Goal: Task Accomplishment & Management: Use online tool/utility

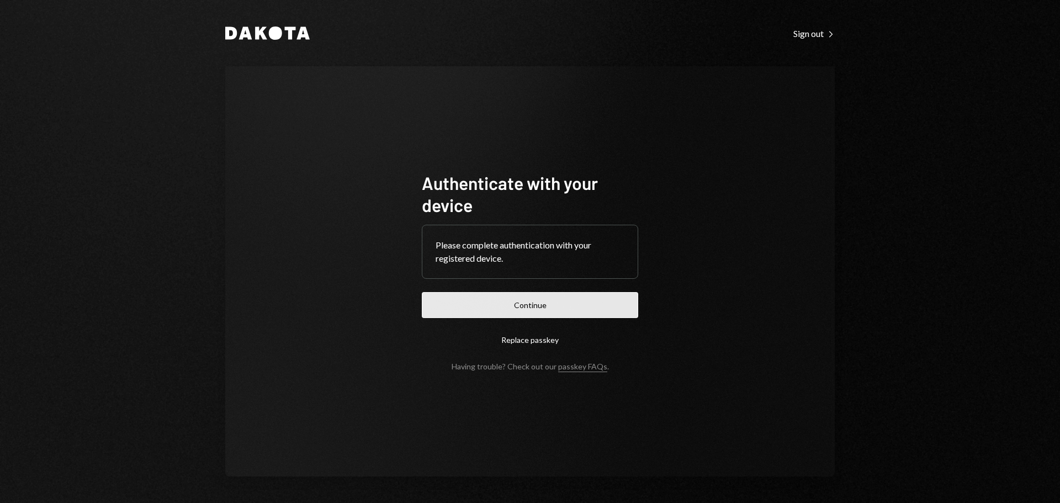
click at [520, 304] on button "Continue" at bounding box center [530, 305] width 216 height 26
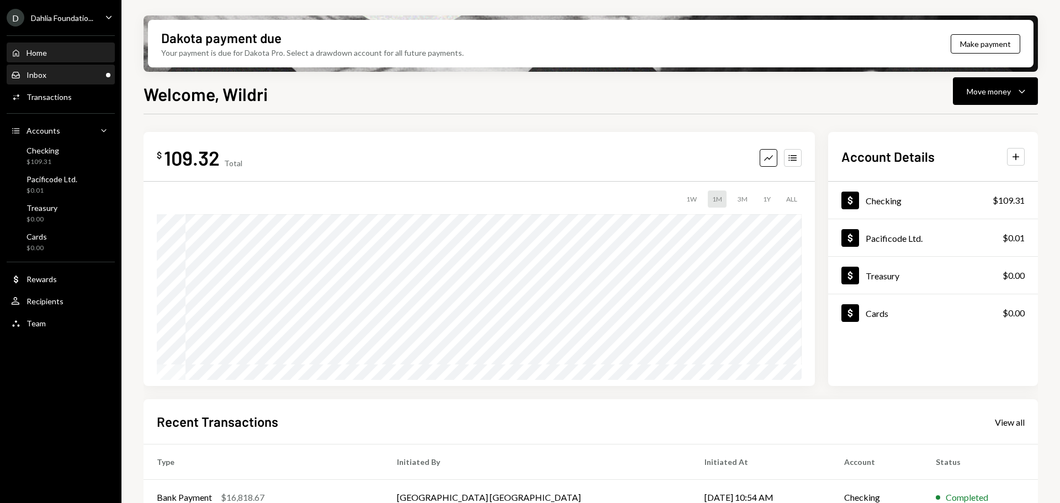
click at [97, 71] on div "Inbox Inbox" at bounding box center [60, 75] width 99 height 10
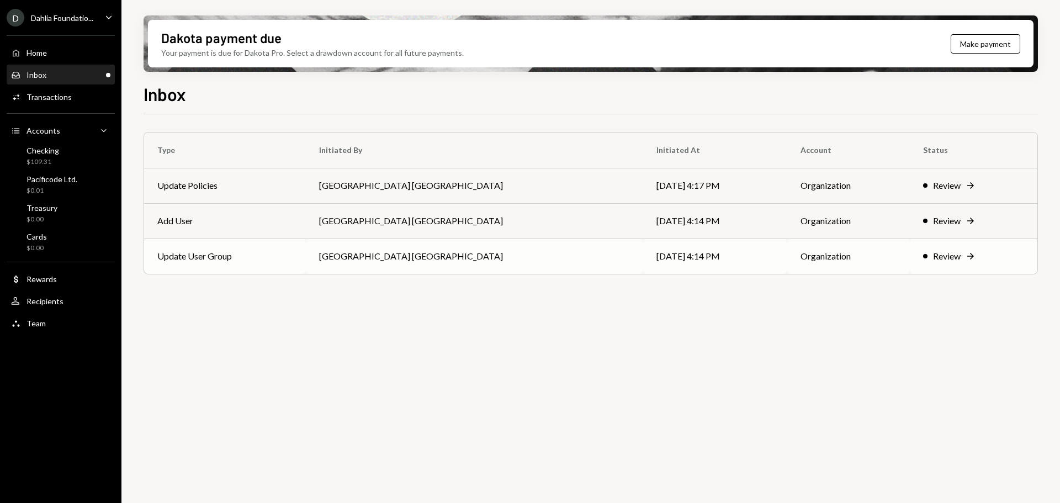
click at [386, 256] on td "[GEOGRAPHIC_DATA] [GEOGRAPHIC_DATA]" at bounding box center [474, 255] width 337 height 35
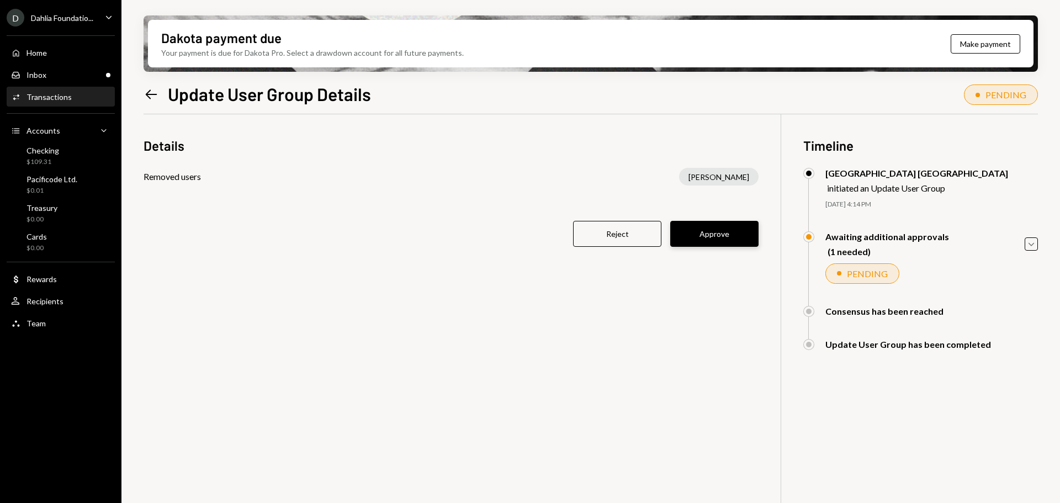
click at [722, 237] on button "Approve" at bounding box center [714, 234] width 88 height 26
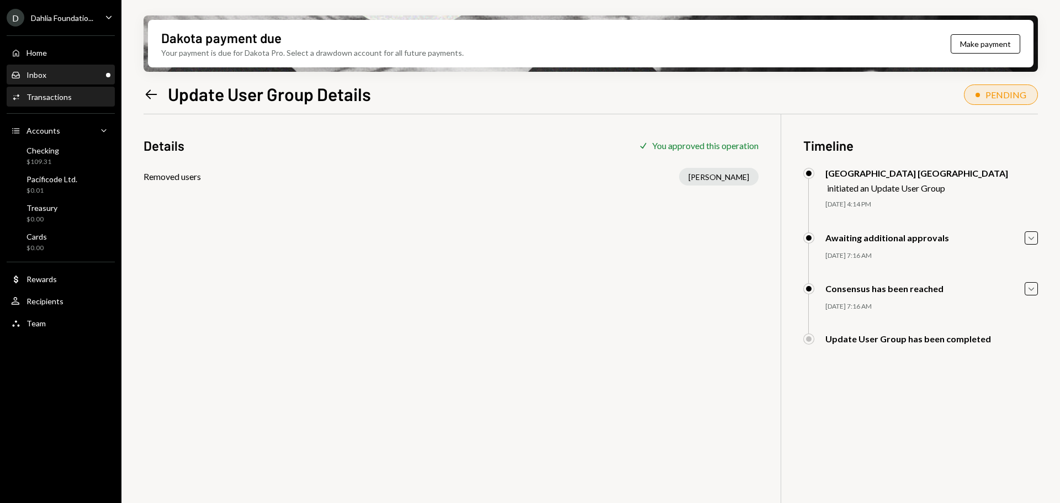
click at [70, 73] on div "Inbox Inbox" at bounding box center [60, 75] width 99 height 10
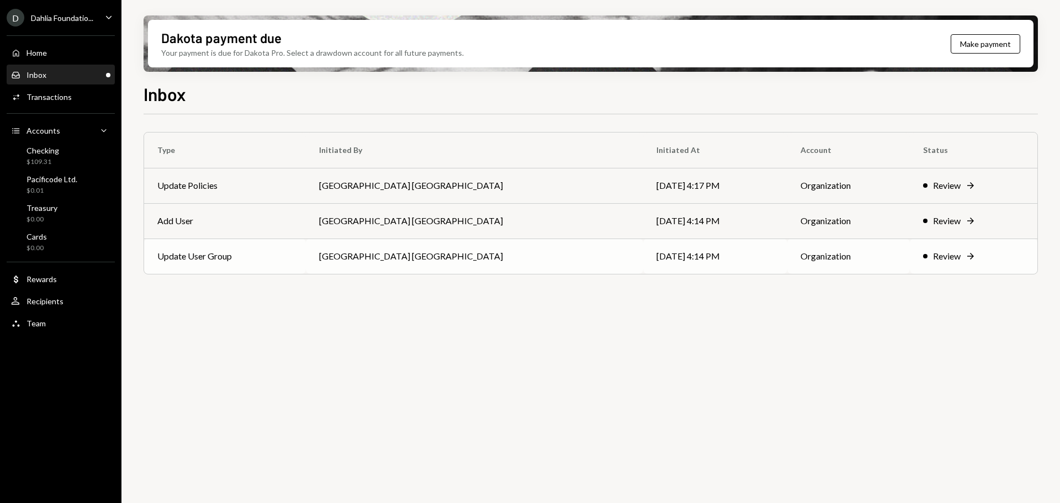
click at [384, 259] on td "[GEOGRAPHIC_DATA] [GEOGRAPHIC_DATA]" at bounding box center [474, 255] width 337 height 35
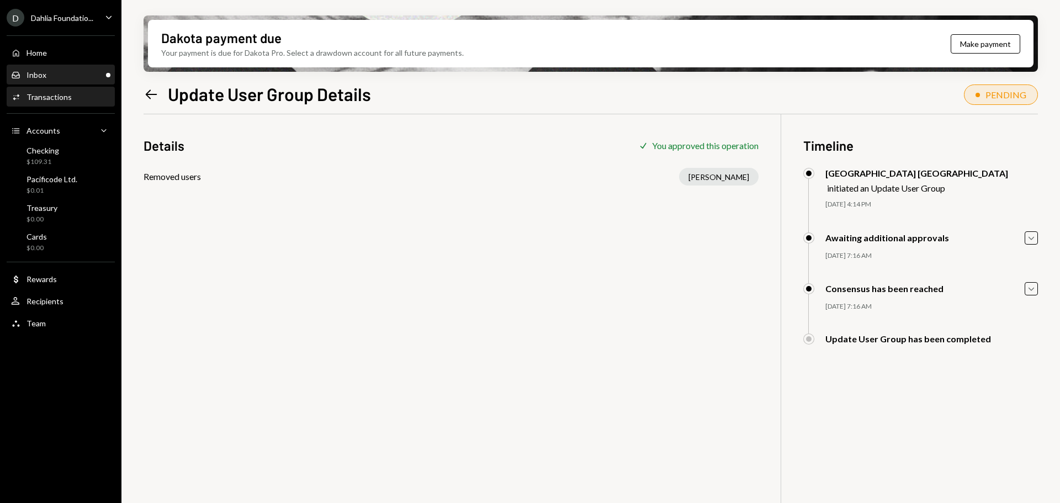
click at [48, 71] on div "Inbox Inbox" at bounding box center [60, 75] width 99 height 10
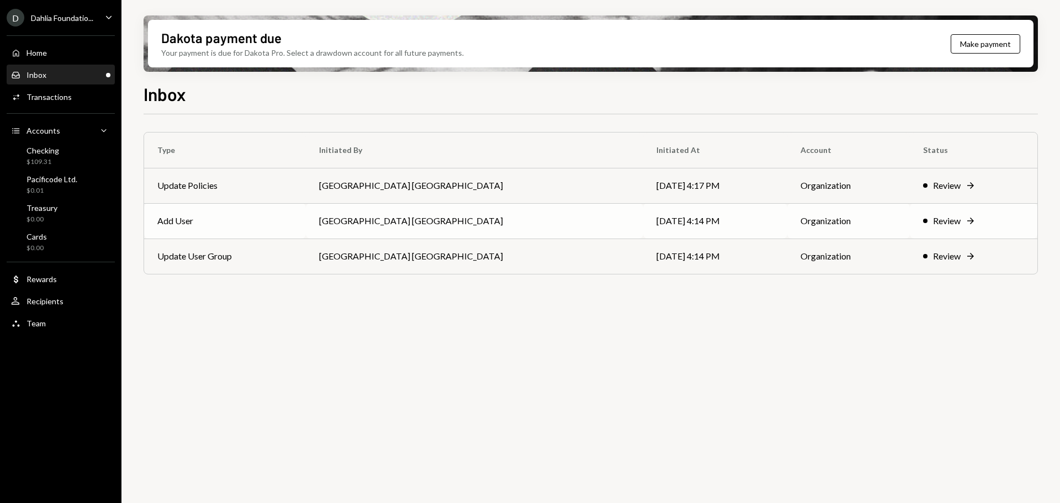
click at [257, 219] on td "Add User" at bounding box center [225, 220] width 162 height 35
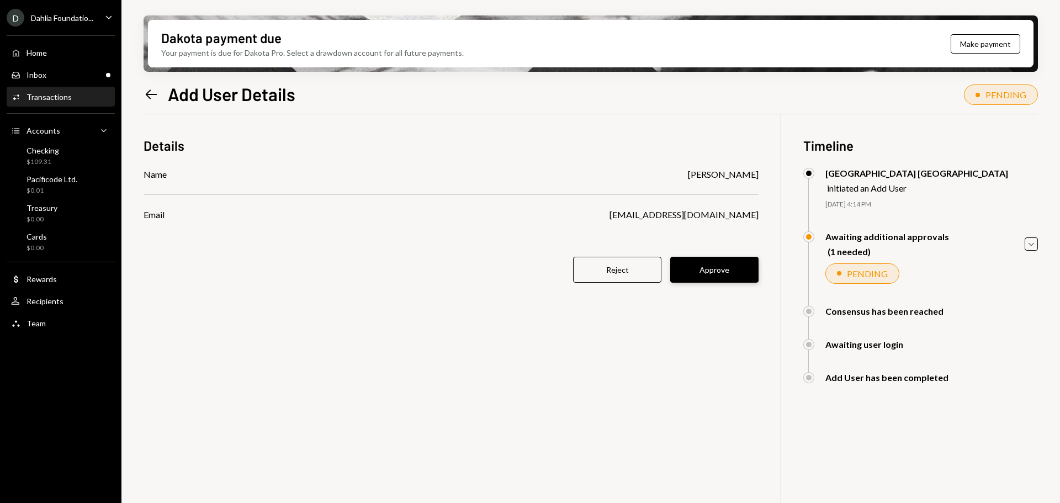
click at [714, 269] on button "Approve" at bounding box center [714, 270] width 88 height 26
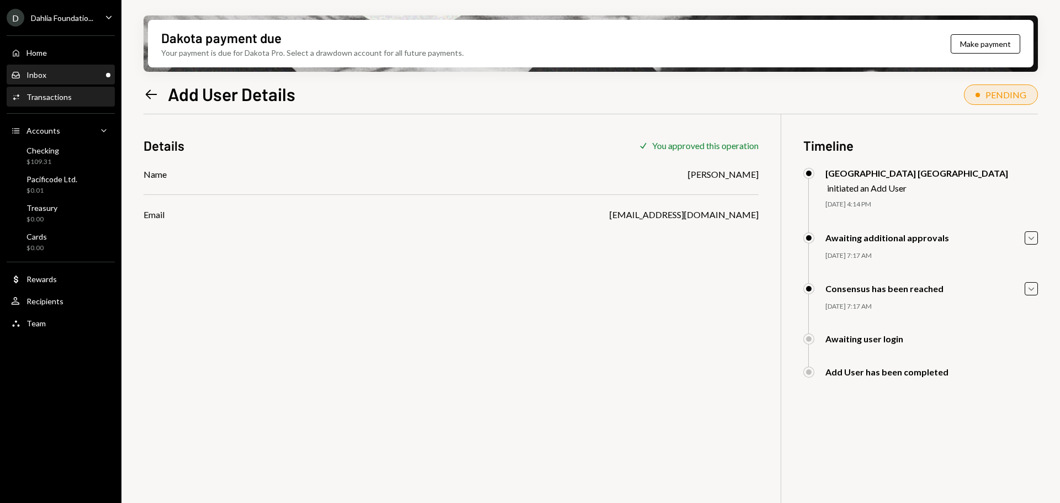
click at [41, 78] on div "Inbox" at bounding box center [36, 74] width 20 height 9
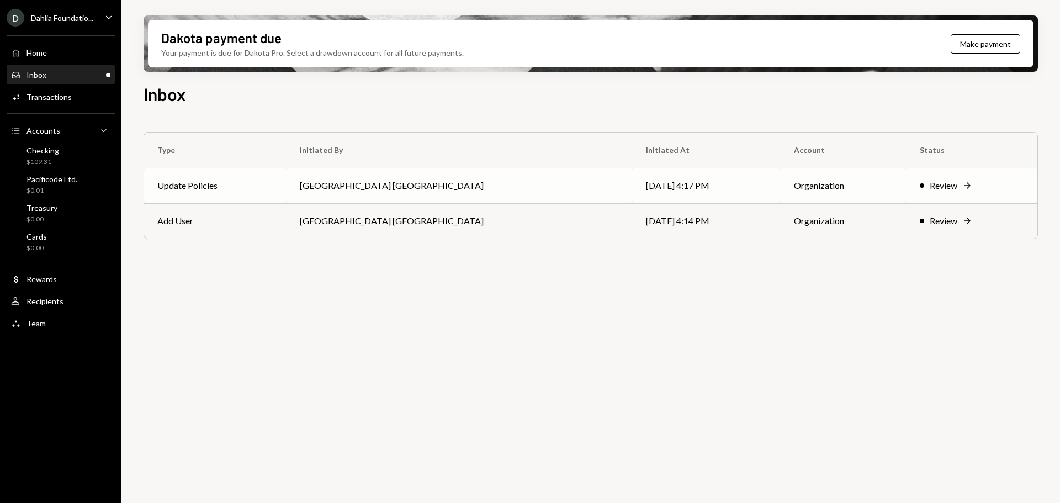
click at [418, 187] on td "[GEOGRAPHIC_DATA] [GEOGRAPHIC_DATA]" at bounding box center [458, 185] width 345 height 35
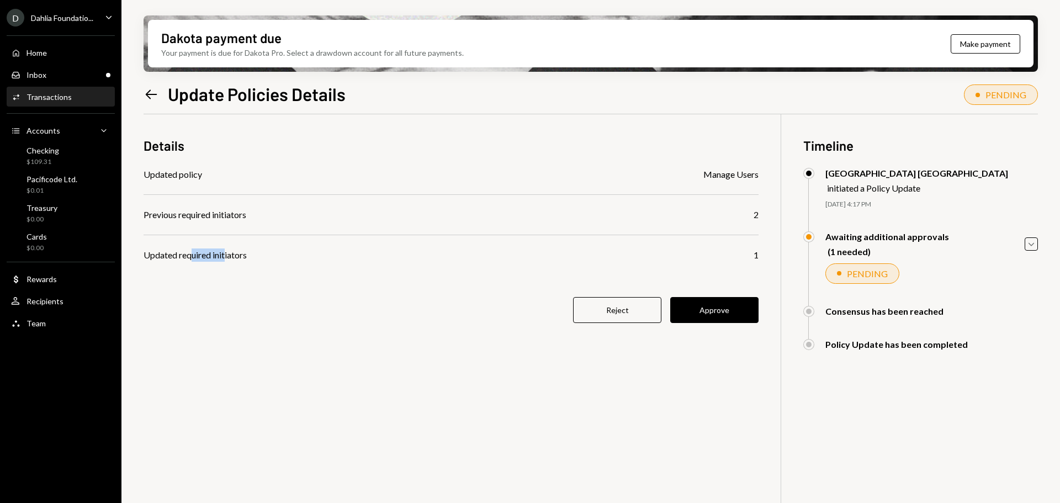
drag, startPoint x: 227, startPoint y: 258, endPoint x: 194, endPoint y: 258, distance: 33.7
click at [194, 258] on div "Updated required initiators" at bounding box center [194, 254] width 103 height 13
drag, startPoint x: 226, startPoint y: 215, endPoint x: 188, endPoint y: 217, distance: 38.1
click at [188, 217] on div "Previous required initiators" at bounding box center [194, 214] width 103 height 13
drag, startPoint x: 234, startPoint y: 218, endPoint x: 184, endPoint y: 220, distance: 50.2
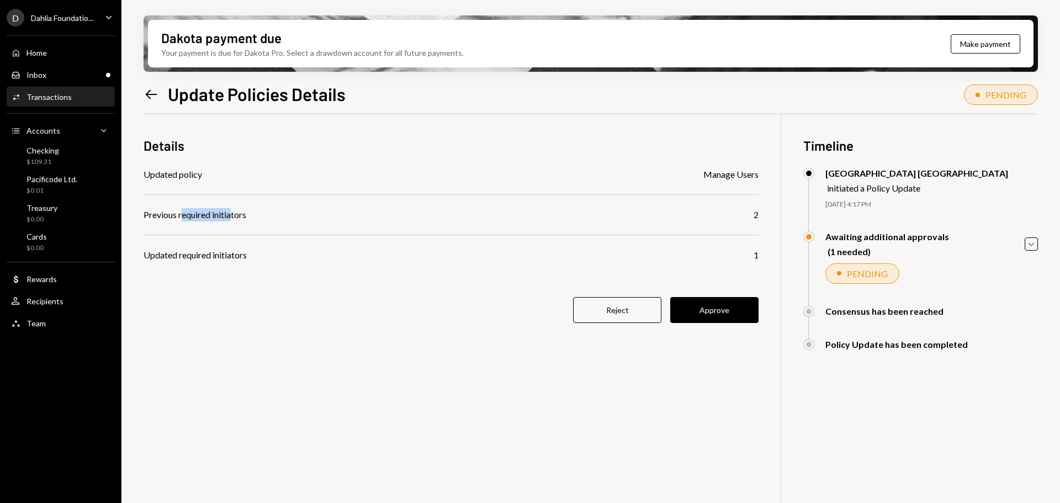
click at [184, 220] on div "Previous required initiators" at bounding box center [194, 214] width 103 height 13
click at [1027, 243] on icon "Caret Down" at bounding box center [1031, 244] width 12 height 12
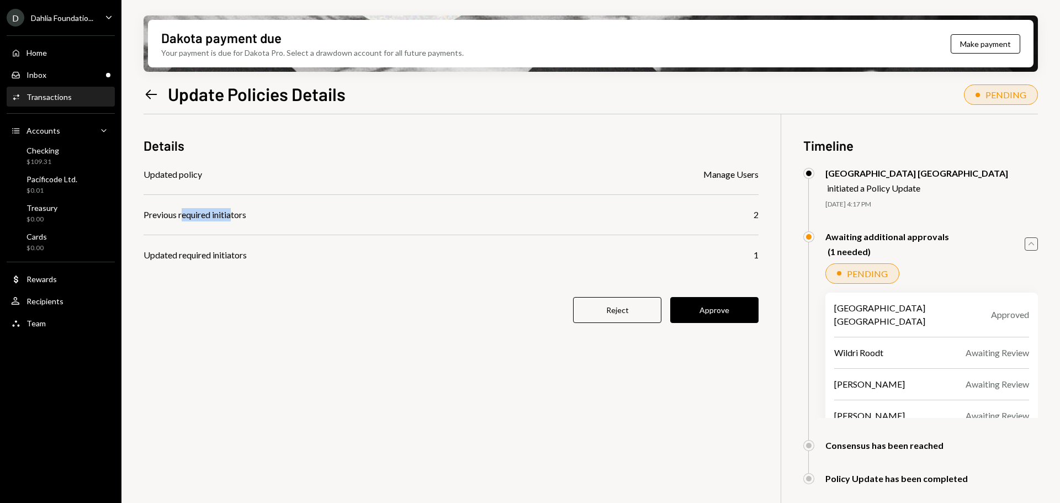
click at [1027, 243] on icon "Caret Up" at bounding box center [1031, 244] width 12 height 12
